Goal: Navigation & Orientation: Find specific page/section

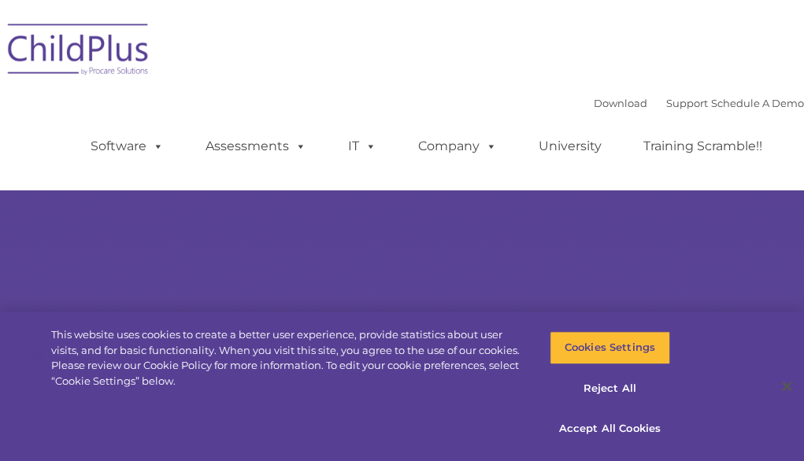
type input ""
select select "MEDIUM"
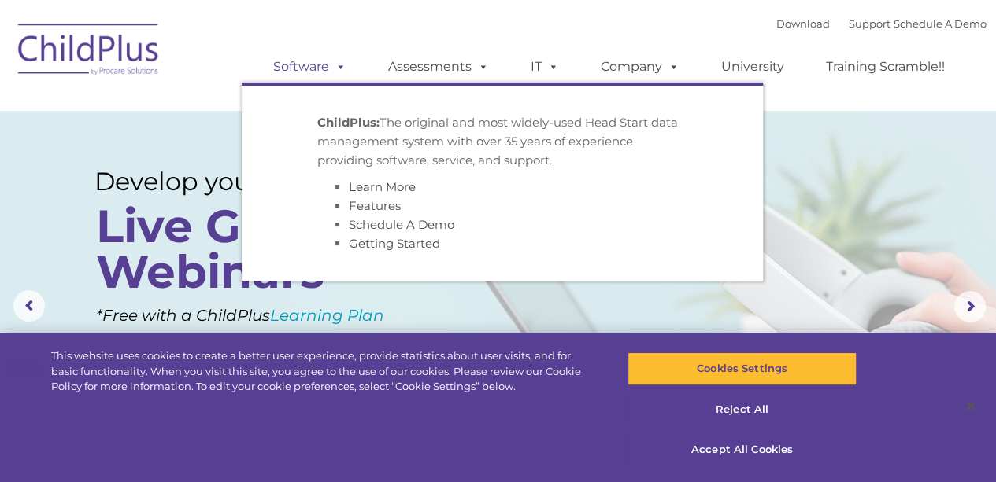
click at [318, 63] on link "Software" at bounding box center [309, 66] width 105 height 31
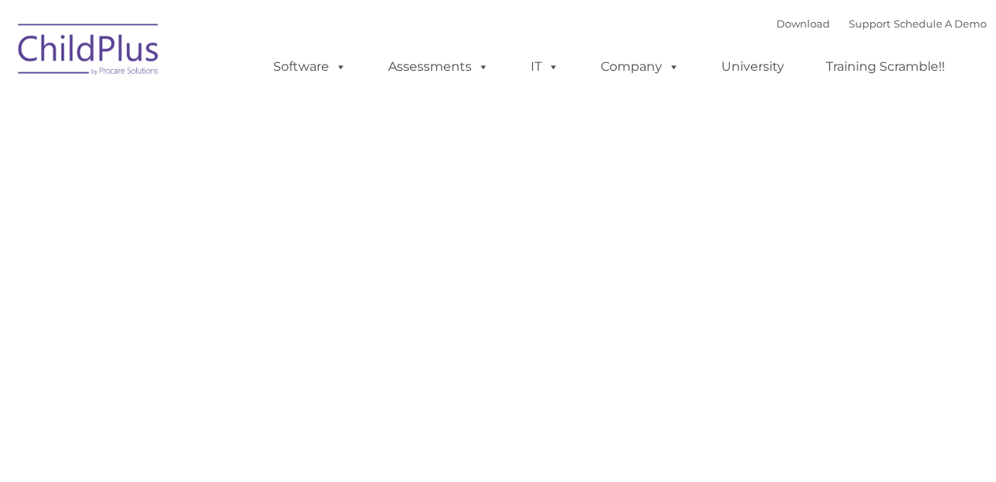
type input ""
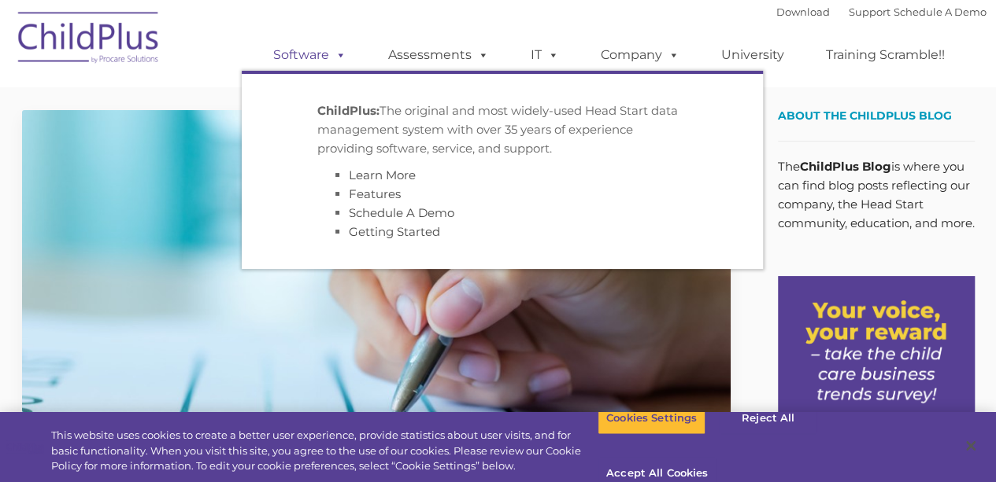
click at [323, 52] on link "Software" at bounding box center [309, 54] width 105 height 31
